Goal: Download file/media

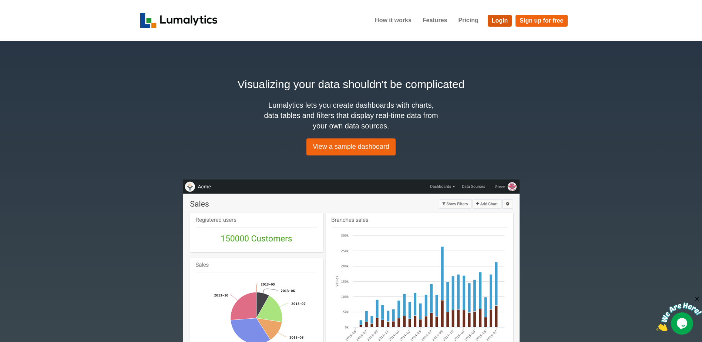
click at [495, 17] on link "Login" at bounding box center [500, 21] width 24 height 12
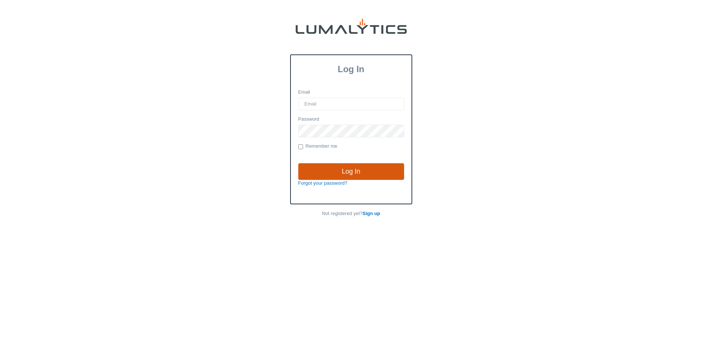
type input "brozema@valleytruckparts.com"
click at [360, 171] on input "Log In" at bounding box center [351, 171] width 106 height 17
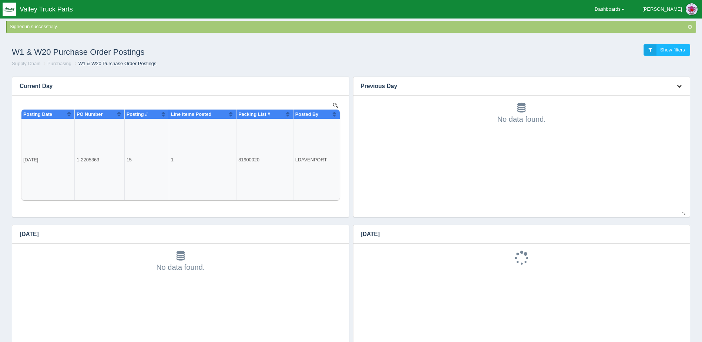
click at [680, 84] on icon "button" at bounding box center [679, 86] width 5 height 5
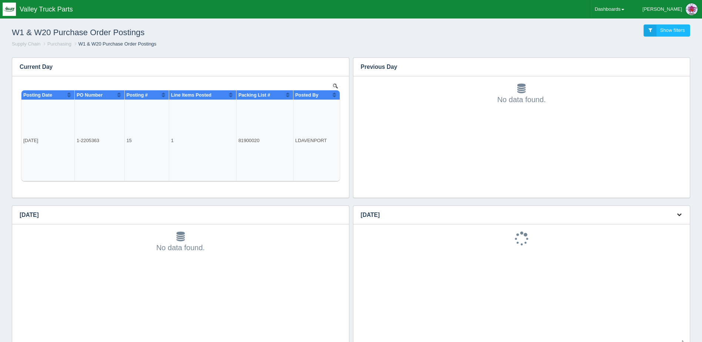
click at [679, 211] on button "button" at bounding box center [679, 214] width 10 height 11
click at [669, 224] on link "Download CSV" at bounding box center [654, 226] width 59 height 11
